Goal: Task Accomplishment & Management: Manage account settings

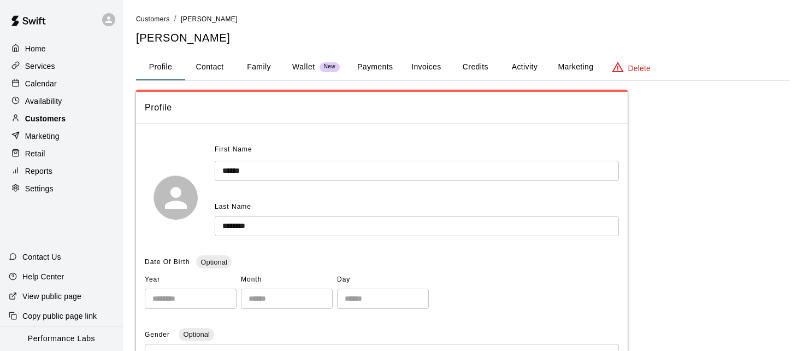
click at [70, 117] on div "Customers" at bounding box center [61, 118] width 105 height 16
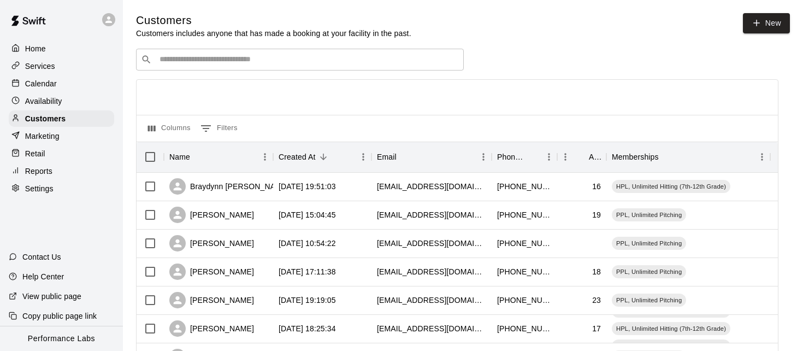
click at [203, 66] on div "​ ​" at bounding box center [300, 60] width 328 height 22
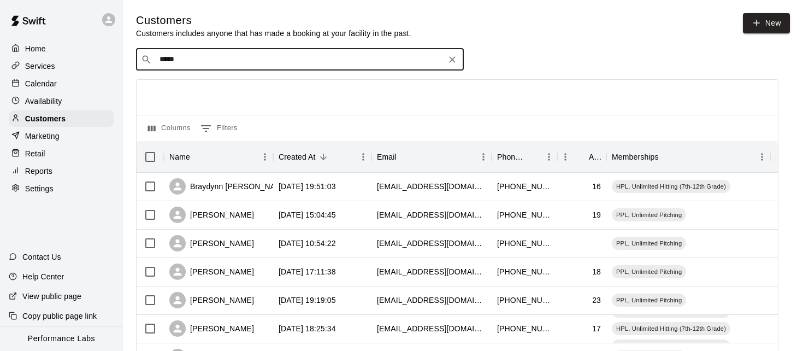
type input "******"
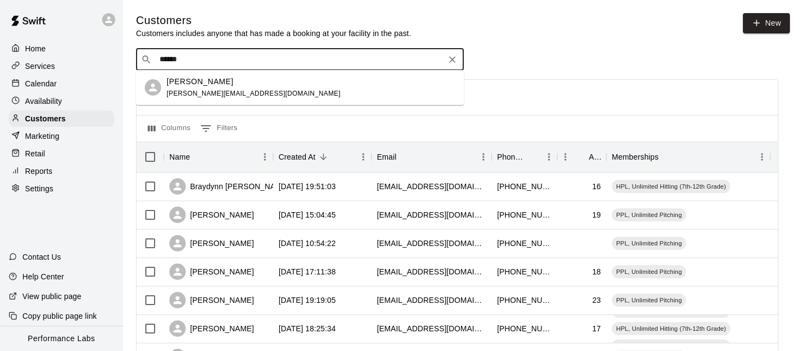
click at [199, 87] on div "[PERSON_NAME] [PERSON_NAME][EMAIL_ADDRESS][DOMAIN_NAME]" at bounding box center [254, 87] width 174 height 23
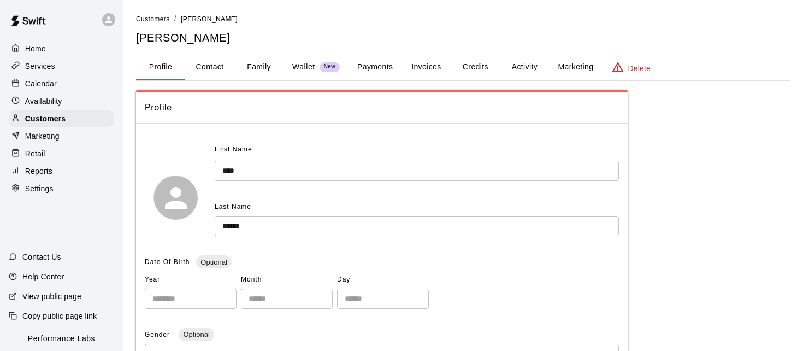
click at [518, 64] on button "Activity" at bounding box center [524, 67] width 49 height 26
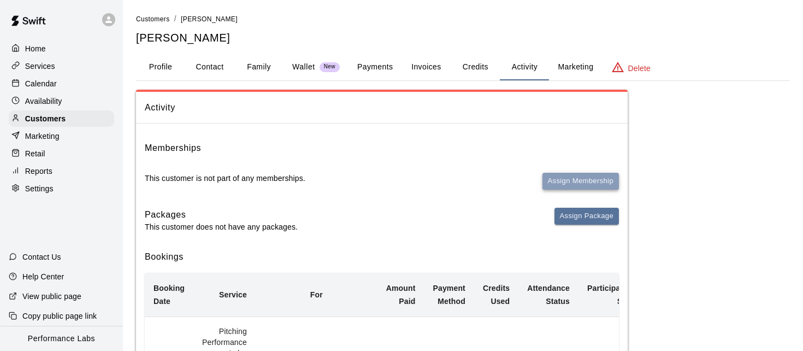
click at [579, 175] on button "Assign Membership" at bounding box center [580, 181] width 76 height 17
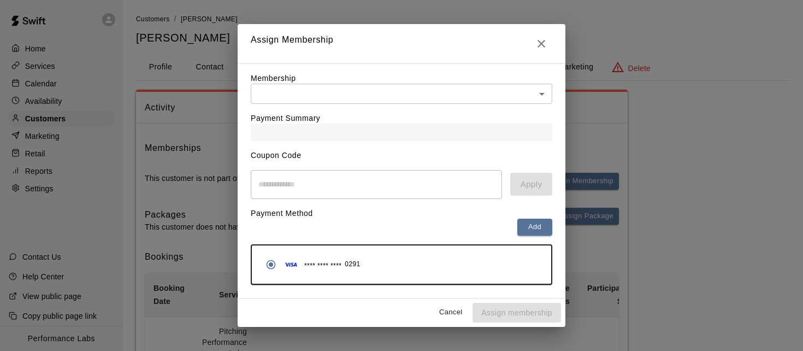
click at [366, 97] on body "Home Services Calendar Availability Customers Marketing Retail Reports Settings…" at bounding box center [401, 237] width 803 height 474
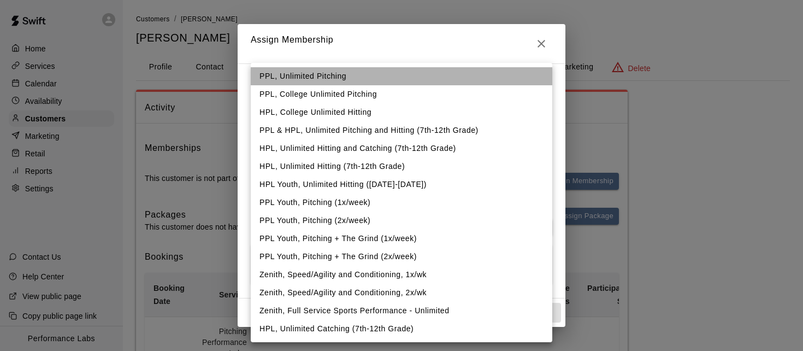
click at [331, 80] on li "PPL, Unlimited Pitching" at bounding box center [401, 76] width 301 height 18
type input "**********"
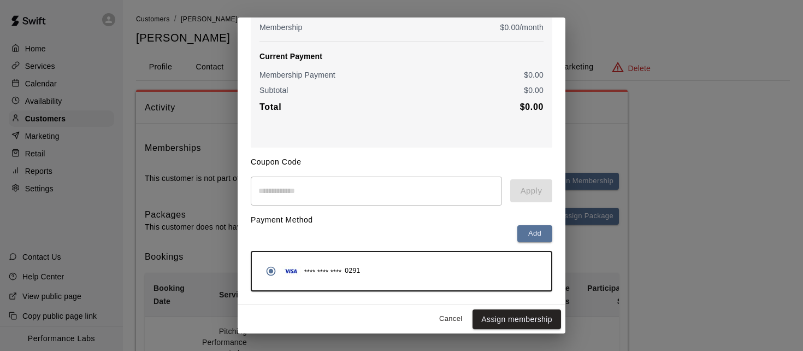
scroll to position [121, 0]
click at [500, 319] on button "Assign membership" at bounding box center [516, 320] width 88 height 20
